Goal: Task Accomplishment & Management: Complete application form

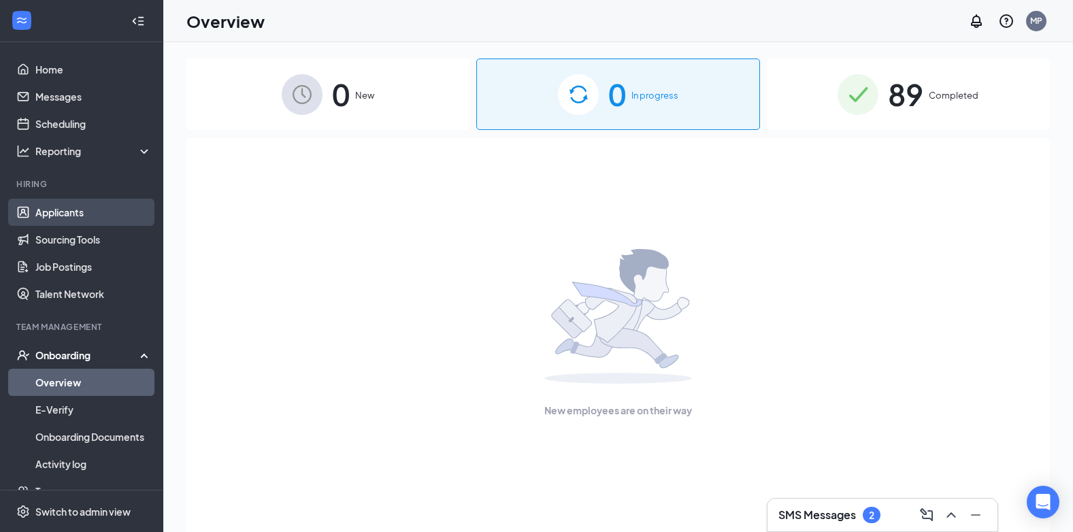
click at [74, 210] on link "Applicants" at bounding box center [93, 212] width 116 height 27
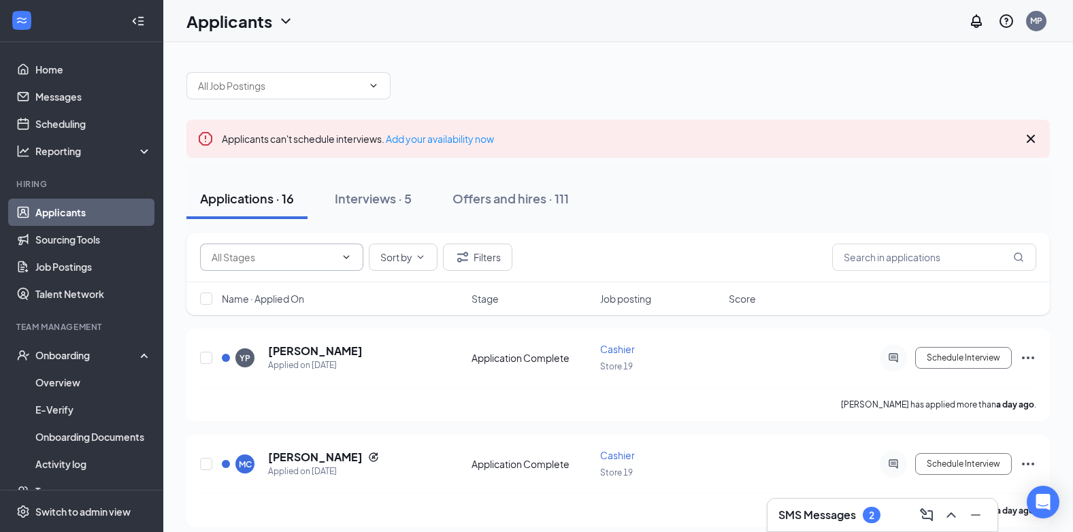
click at [346, 257] on icon "ChevronDown" at bounding box center [346, 257] width 11 height 11
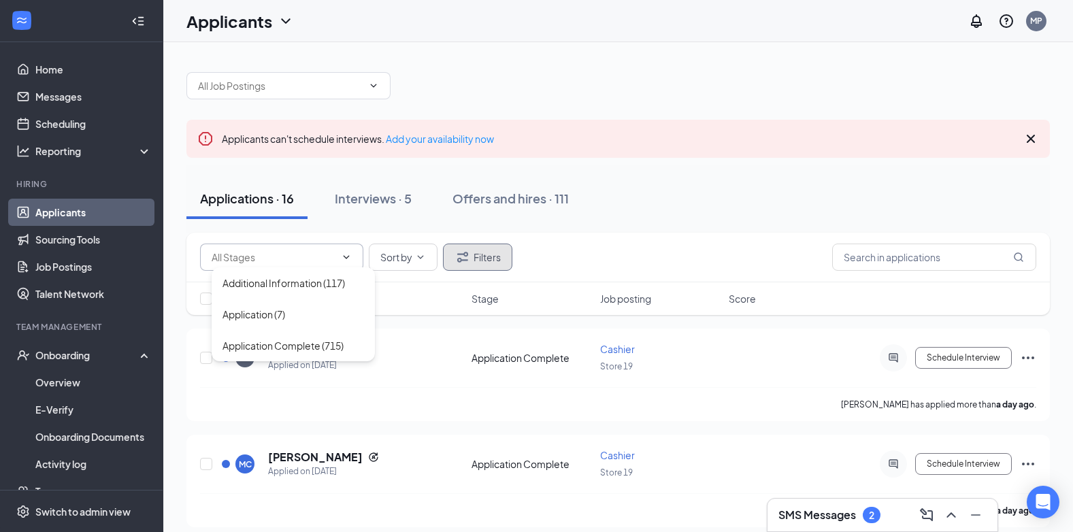
click at [473, 255] on button "Filters" at bounding box center [477, 257] width 69 height 27
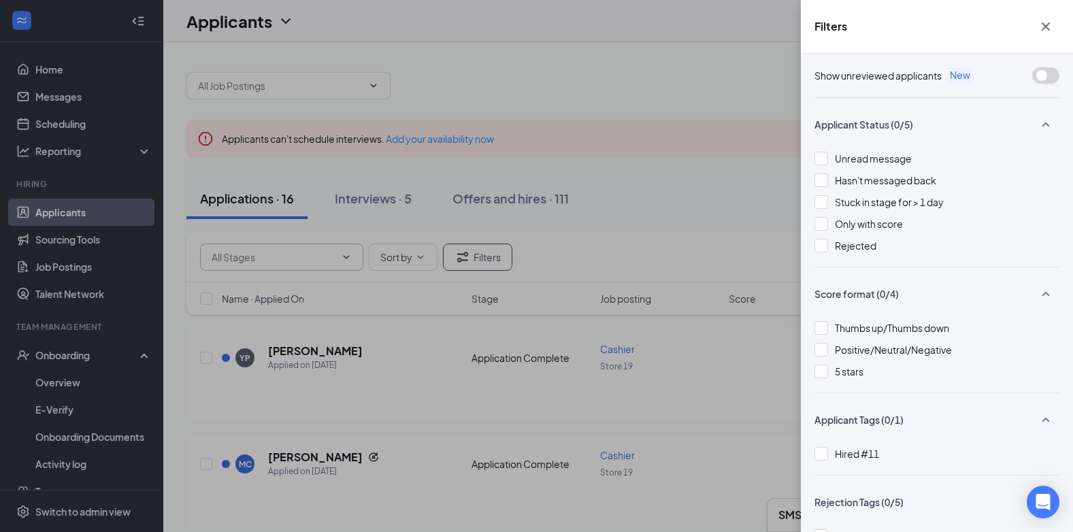
click at [821, 244] on div at bounding box center [821, 246] width 14 height 14
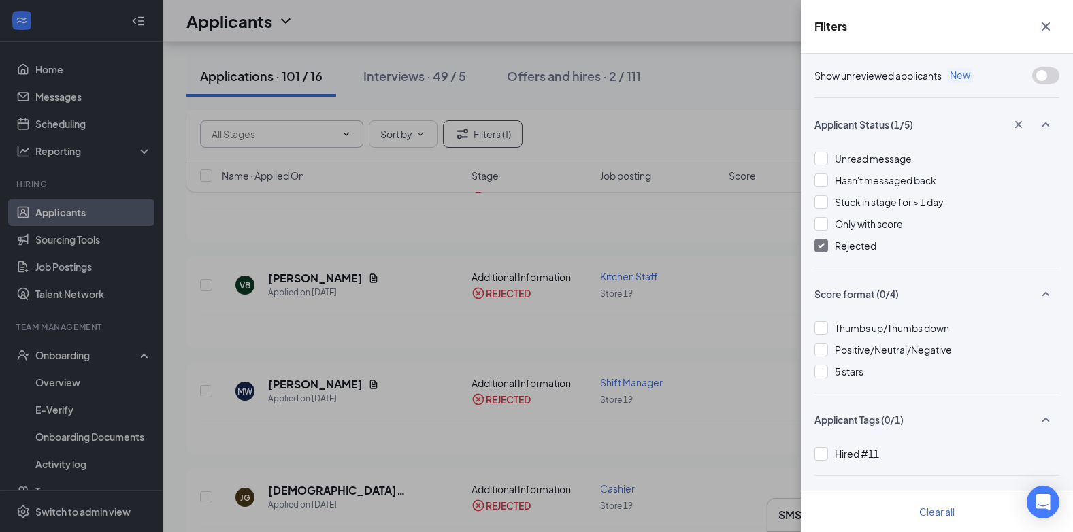
scroll to position [272, 0]
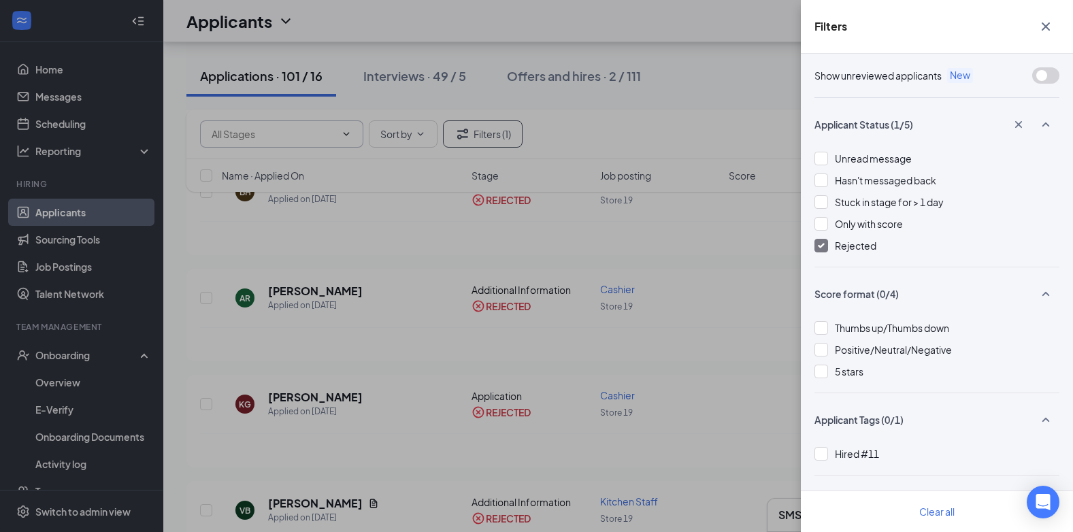
click at [159, 174] on div "Filters Show unreviewed applicants New Applicant Status (1/5) Unread message Ha…" at bounding box center [536, 266] width 1073 height 532
click at [65, 190] on div "Filters Show unreviewed applicants New Applicant Status (1/5) Unread message Ha…" at bounding box center [536, 266] width 1073 height 532
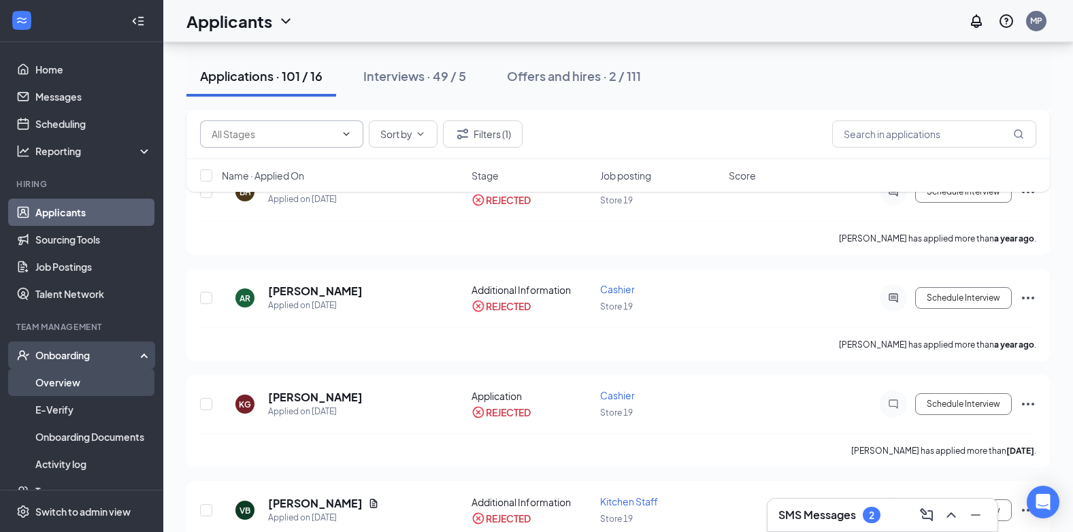
click at [86, 373] on link "Overview" at bounding box center [93, 382] width 116 height 27
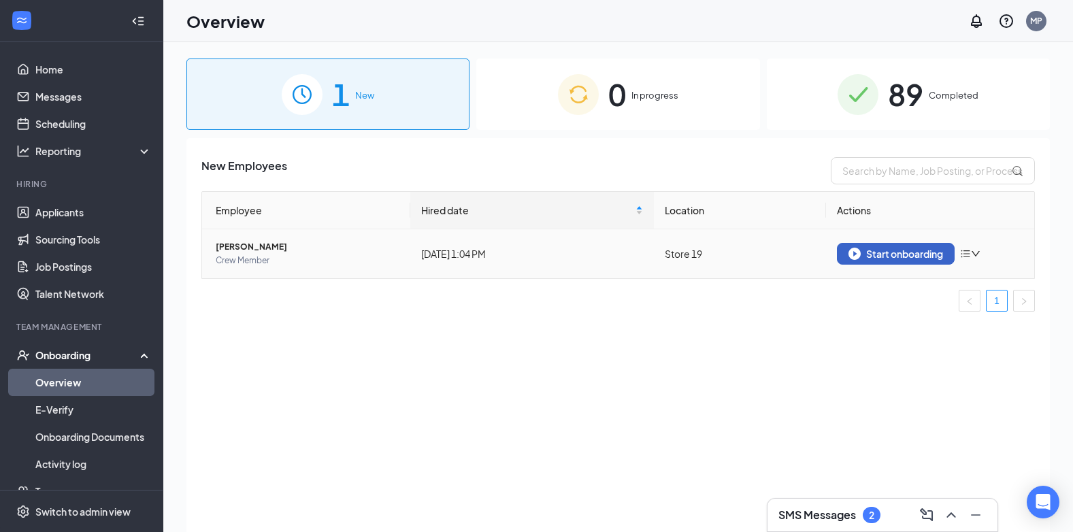
click at [889, 255] on div "Start onboarding" at bounding box center [896, 254] width 95 height 12
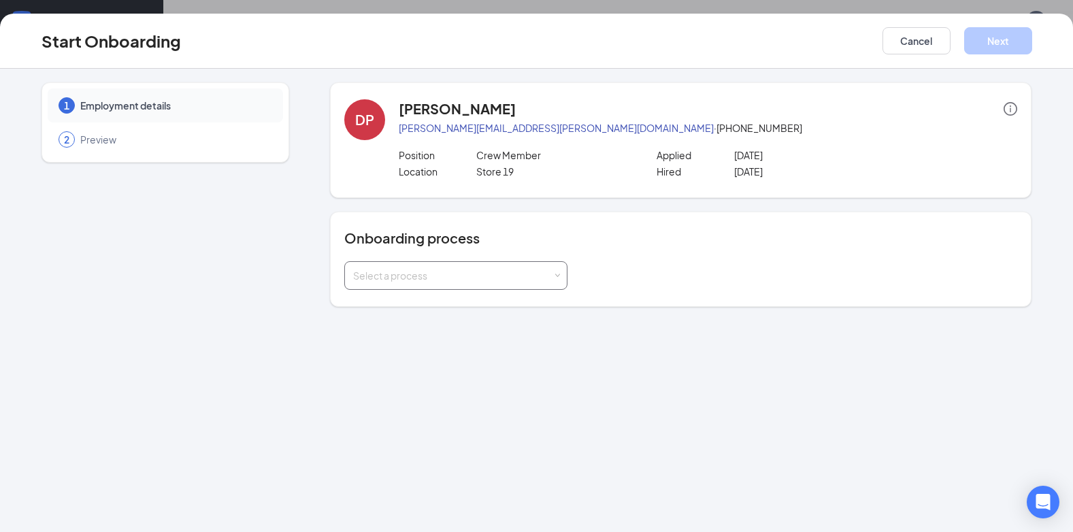
click at [559, 278] on span at bounding box center [558, 276] width 6 height 6
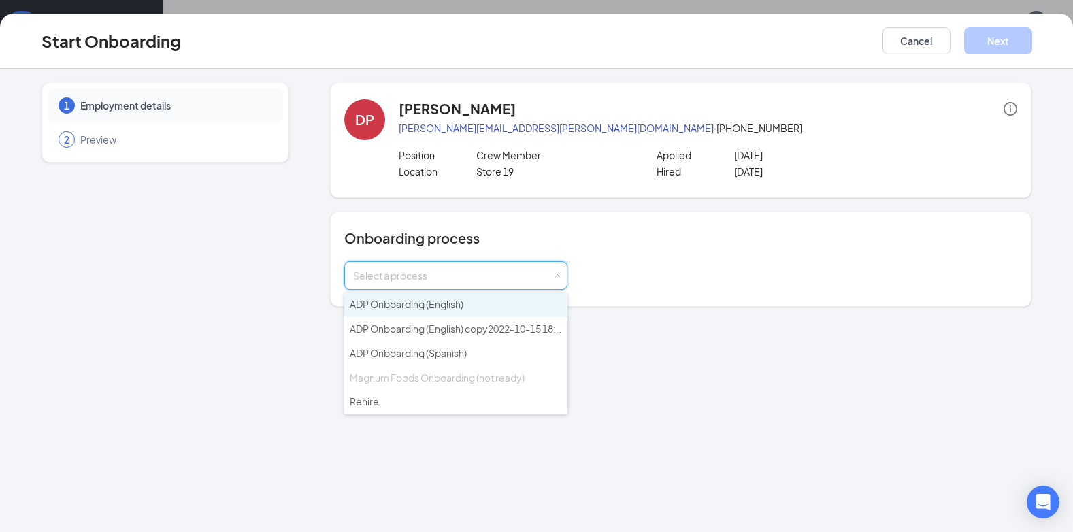
click at [461, 312] on li "ADP Onboarding (English)" at bounding box center [455, 305] width 223 height 24
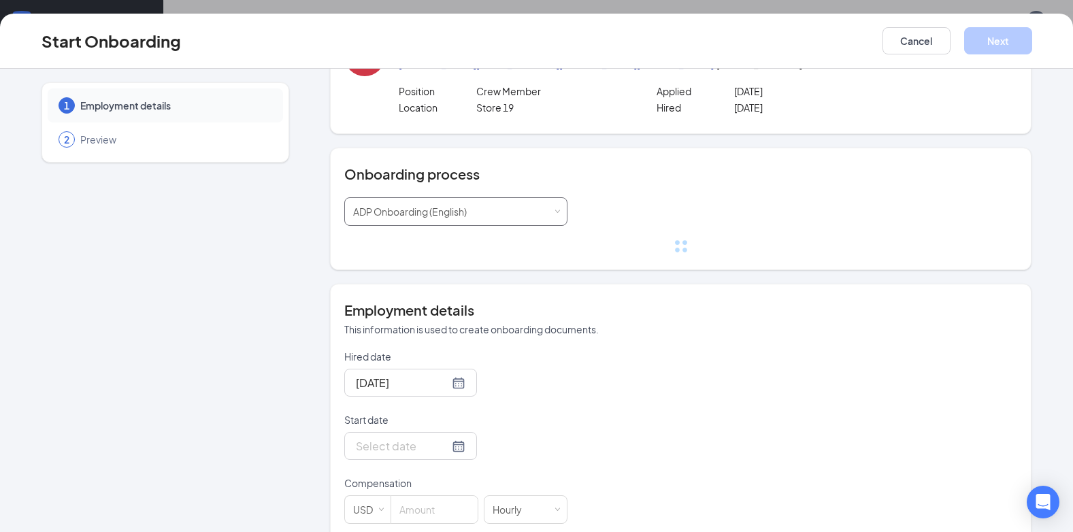
scroll to position [136, 0]
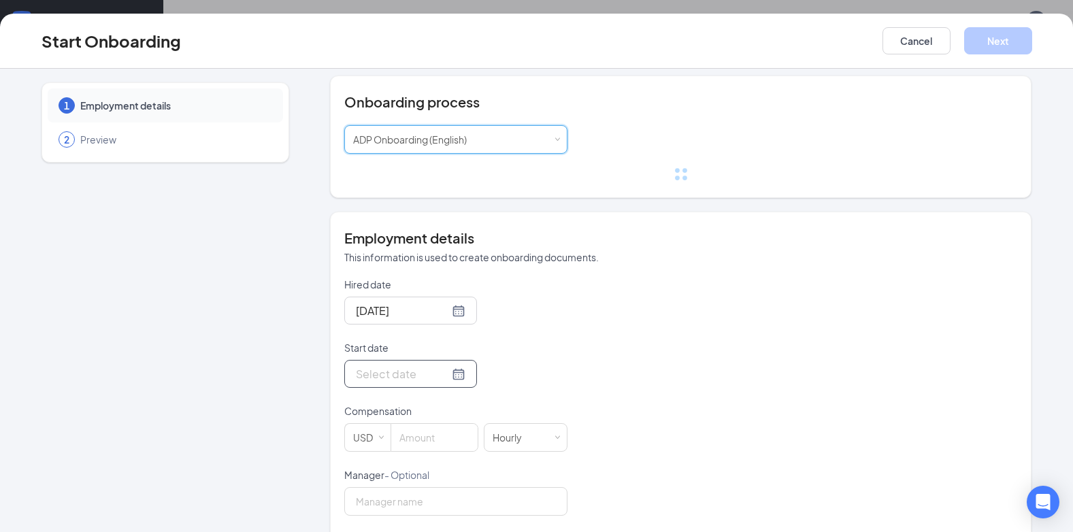
click at [451, 377] on div at bounding box center [410, 374] width 133 height 28
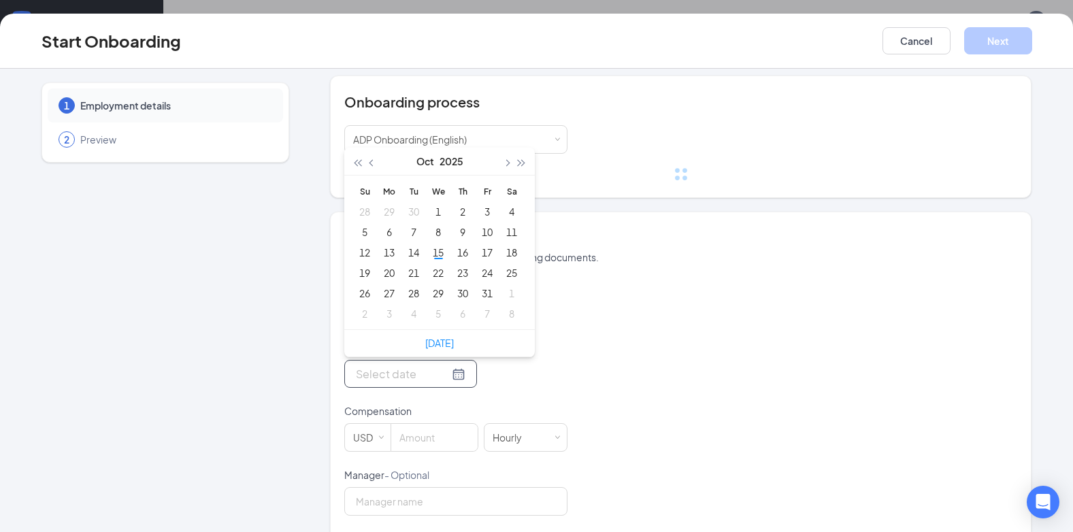
type input "."
type input "[DATE]"
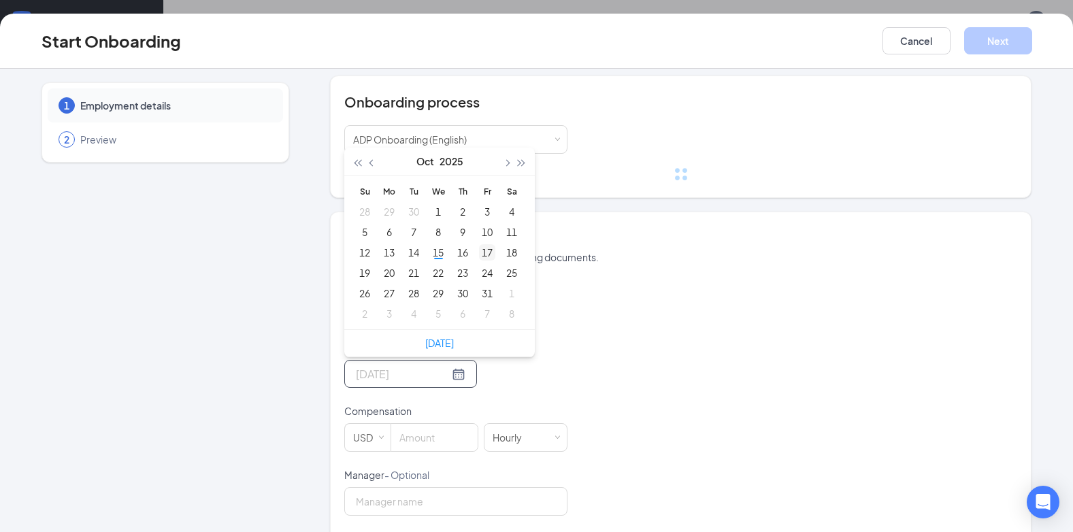
type input "[DATE]"
click at [486, 251] on div "17" at bounding box center [487, 252] width 16 height 16
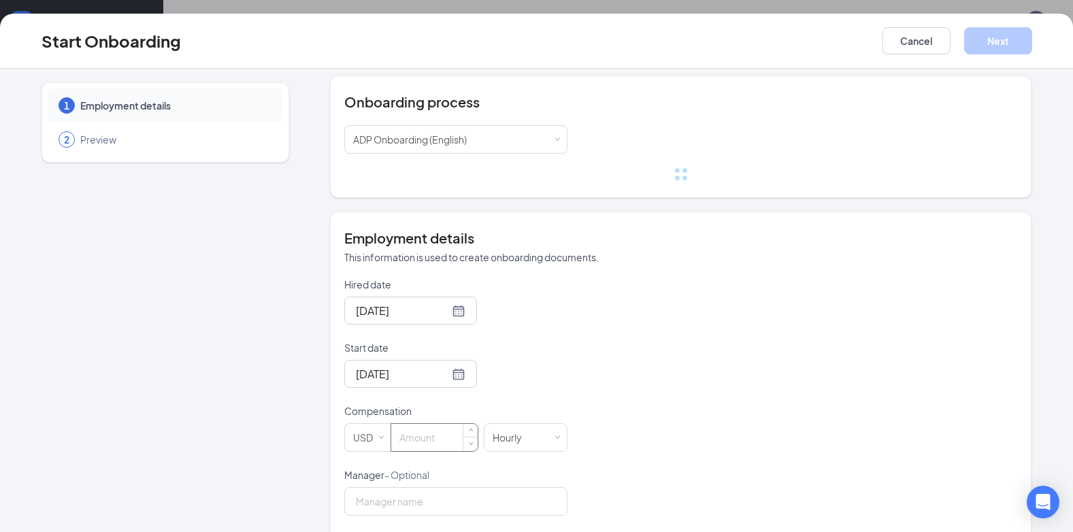
click at [438, 442] on input at bounding box center [434, 437] width 86 height 27
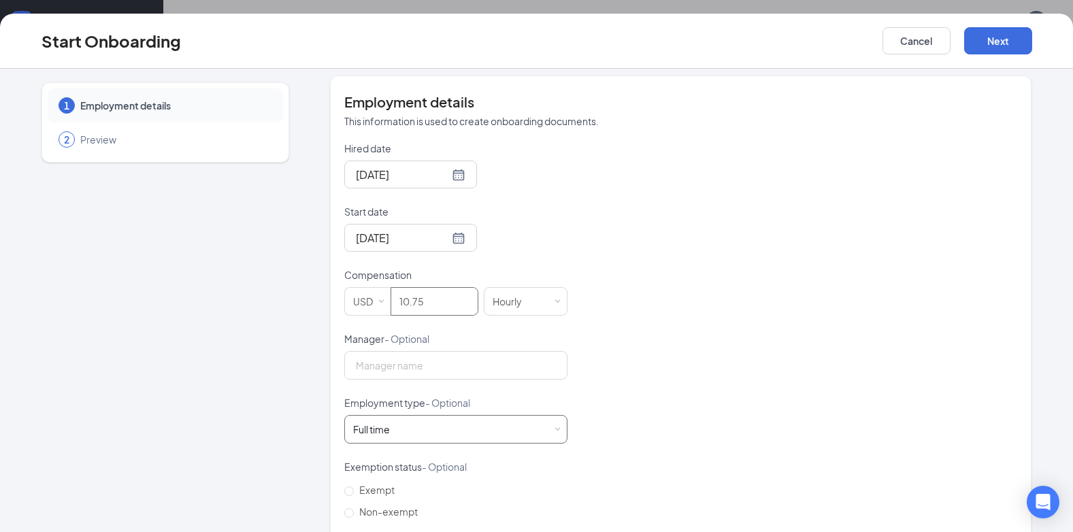
scroll to position [340, 0]
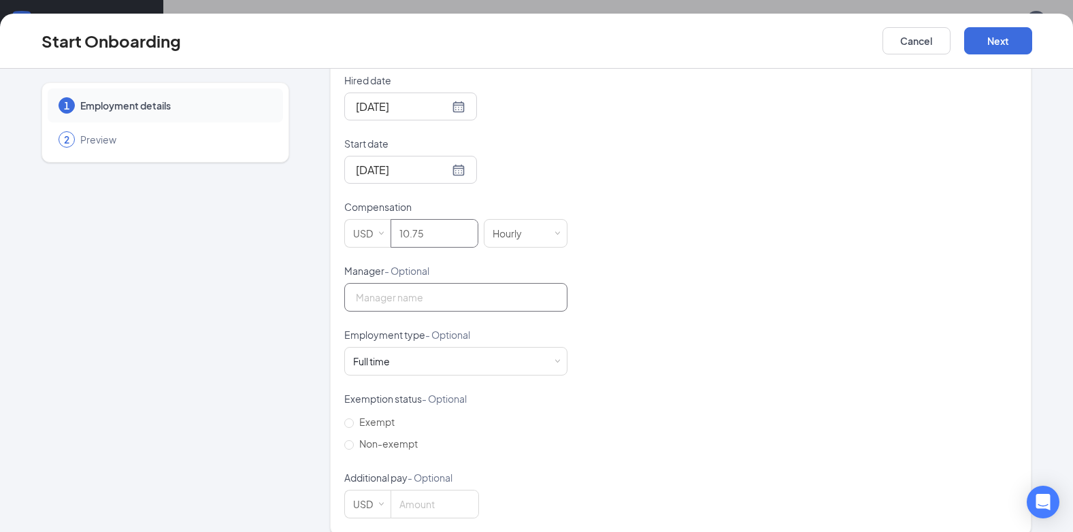
type input "10.75"
click at [441, 307] on input "Manager - Optional" at bounding box center [455, 297] width 223 height 29
type input "m"
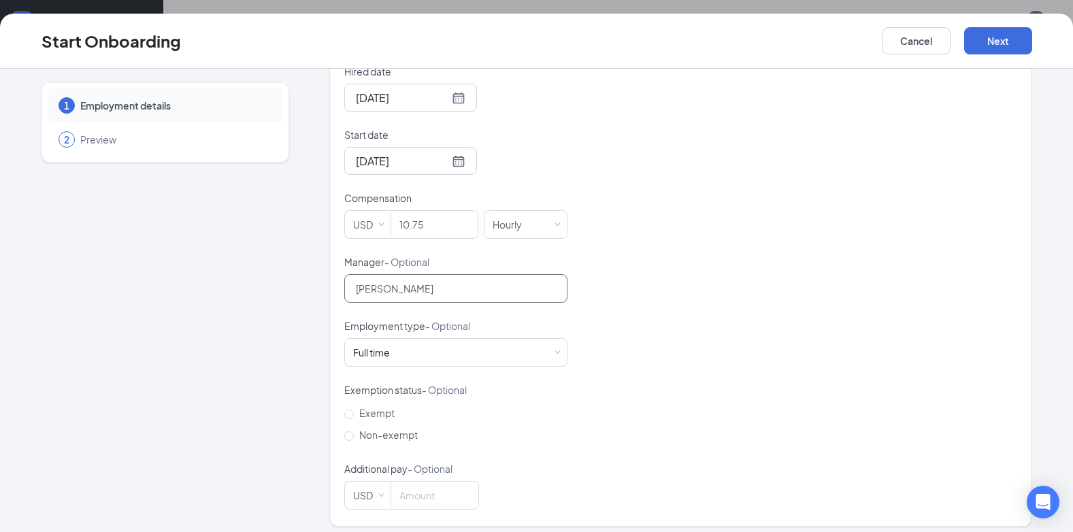
scroll to position [357, 0]
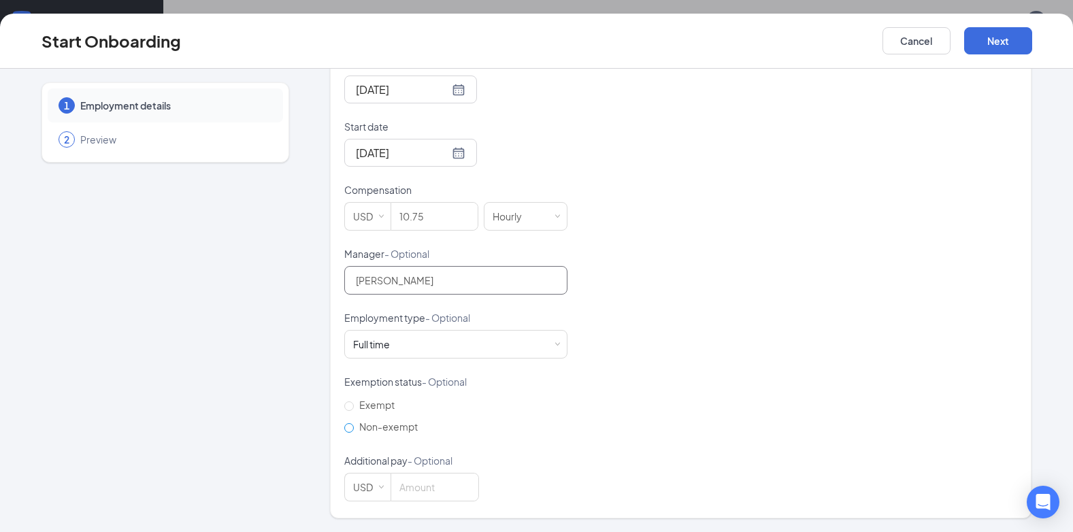
type input "[PERSON_NAME]"
click at [376, 428] on span "Non-exempt" at bounding box center [388, 427] width 69 height 12
click at [354, 428] on input "Non-exempt" at bounding box center [349, 428] width 10 height 10
radio input "true"
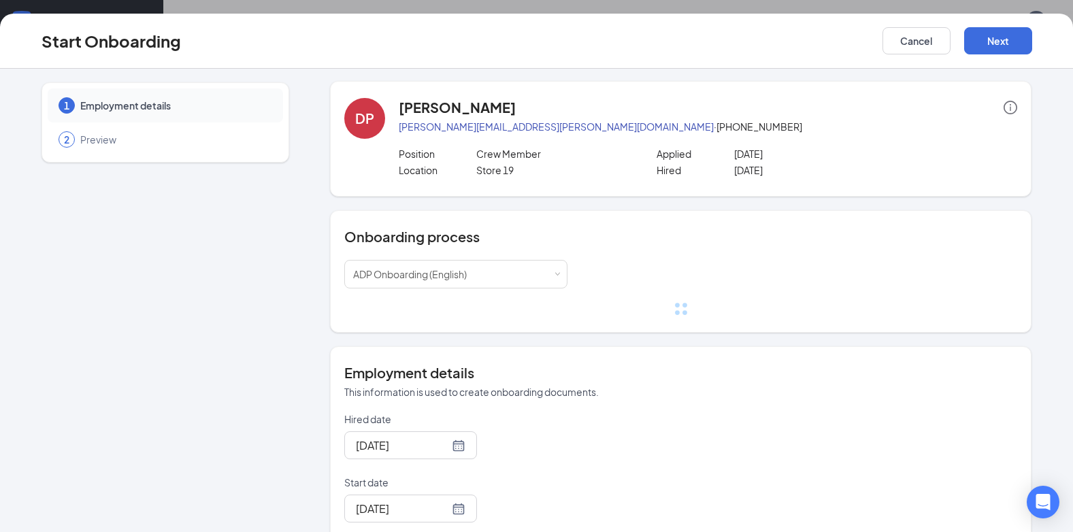
scroll to position [0, 0]
click at [1001, 42] on button "Next" at bounding box center [998, 40] width 68 height 27
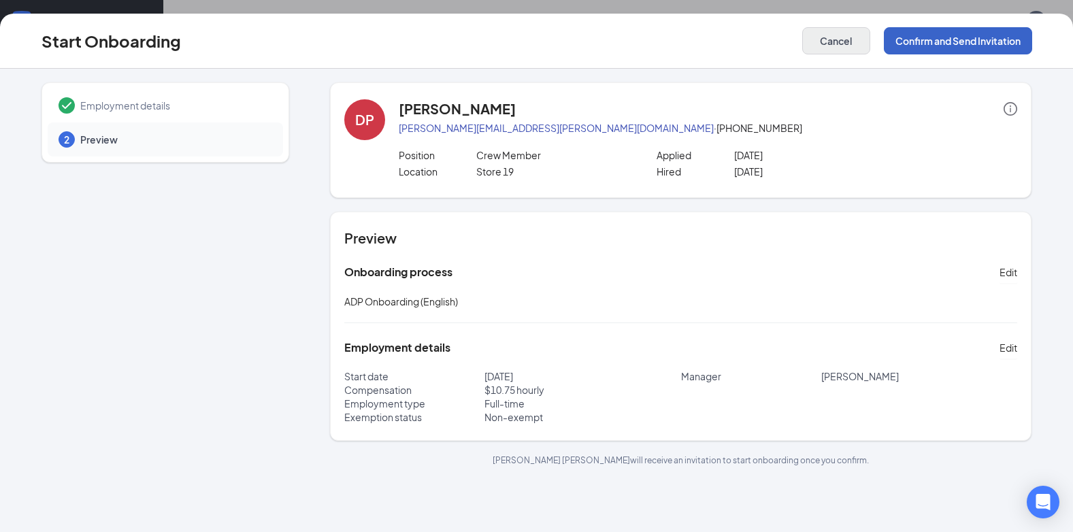
click at [944, 39] on button "Confirm and Send Invitation" at bounding box center [958, 40] width 148 height 27
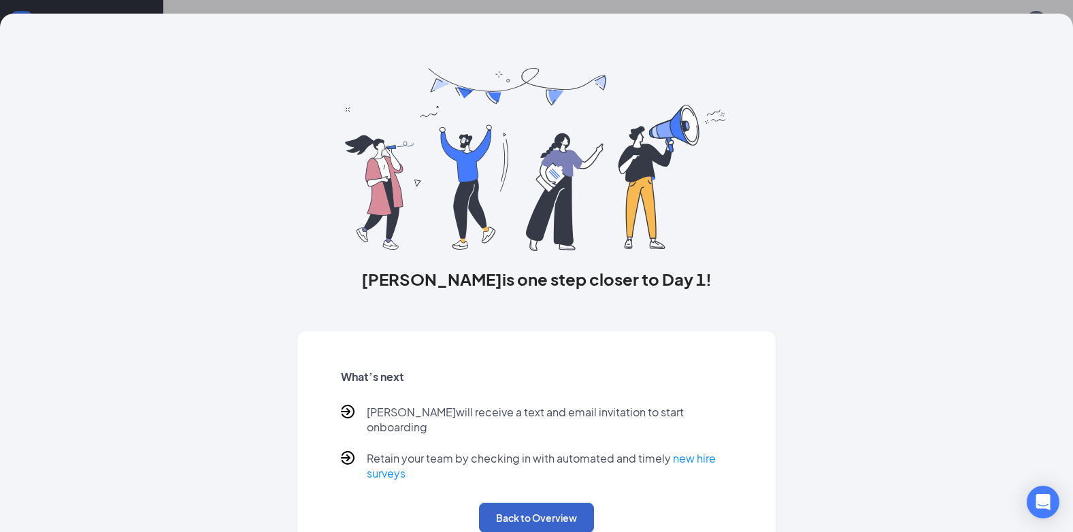
click at [542, 513] on button "Back to Overview" at bounding box center [536, 518] width 115 height 30
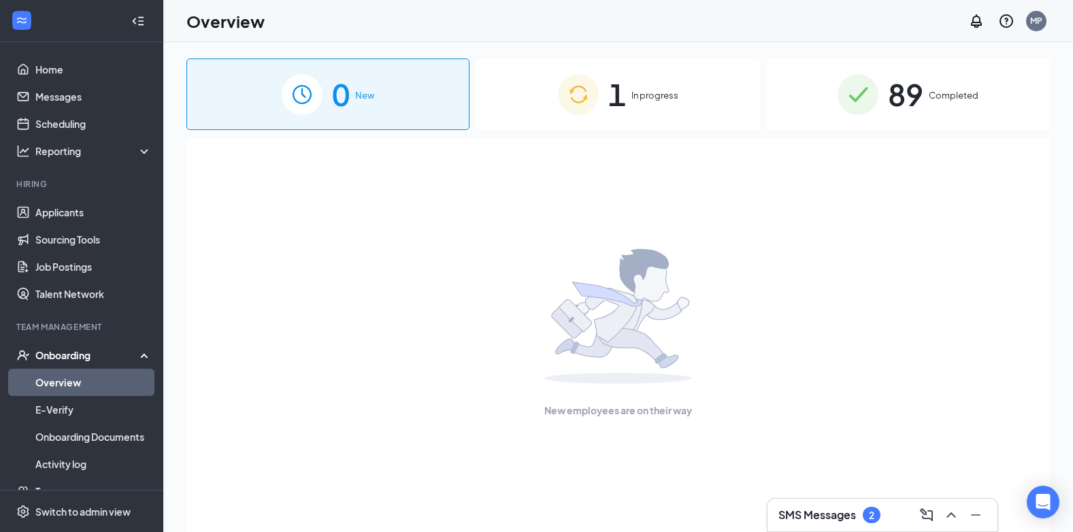
click at [655, 93] on span "In progress" at bounding box center [654, 95] width 47 height 14
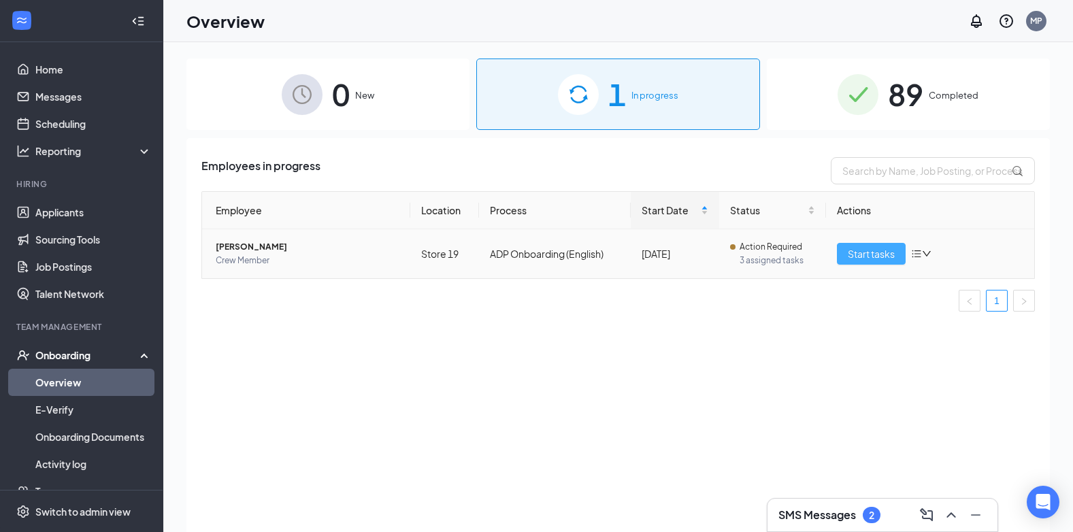
click at [883, 254] on span "Start tasks" at bounding box center [871, 253] width 47 height 15
